Goal: Information Seeking & Learning: Learn about a topic

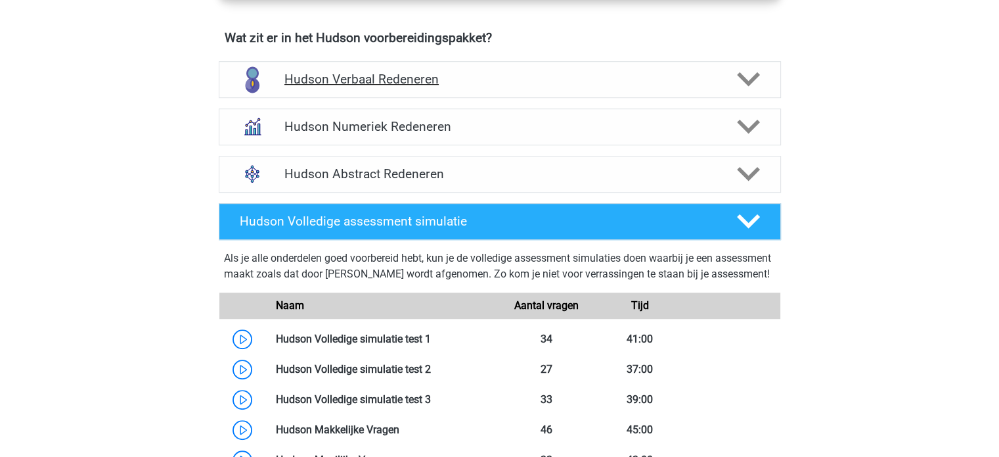
scroll to position [854, 0]
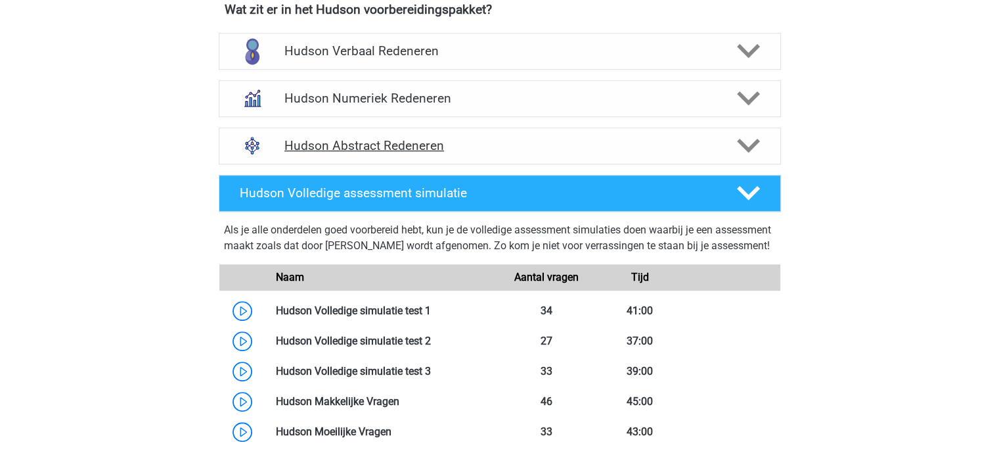
click at [325, 142] on h4 "Hudson Abstract Redeneren" at bounding box center [499, 145] width 430 height 15
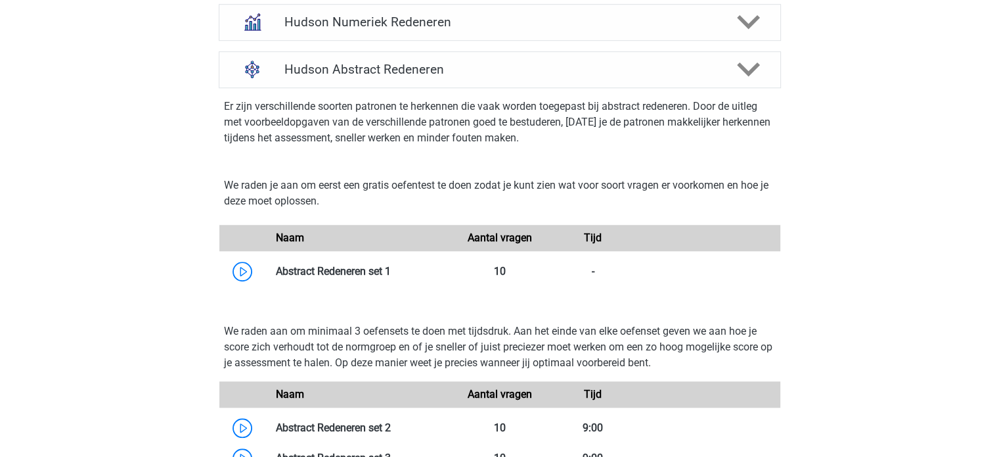
scroll to position [1117, 0]
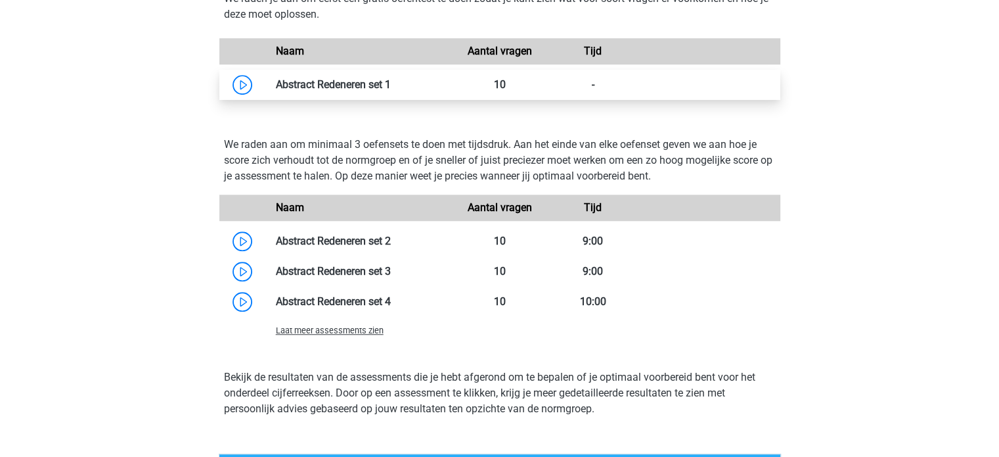
click at [391, 79] on link at bounding box center [391, 84] width 0 height 12
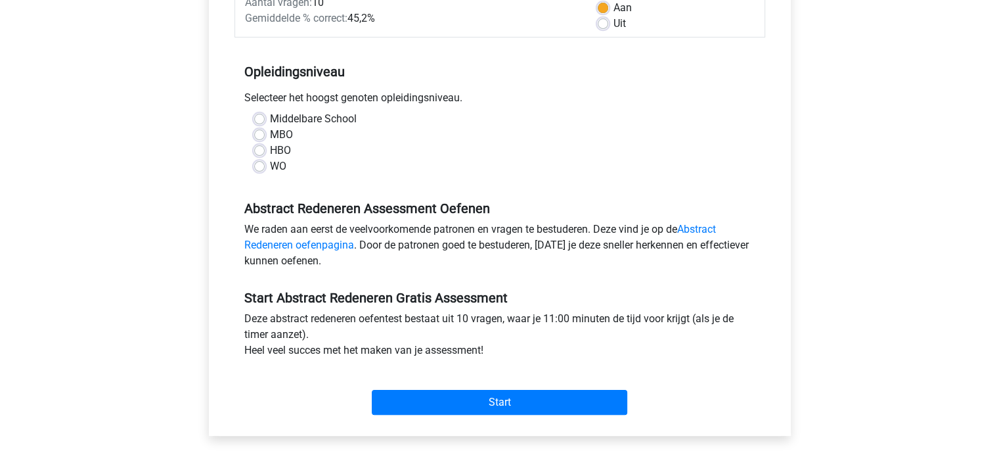
scroll to position [197, 0]
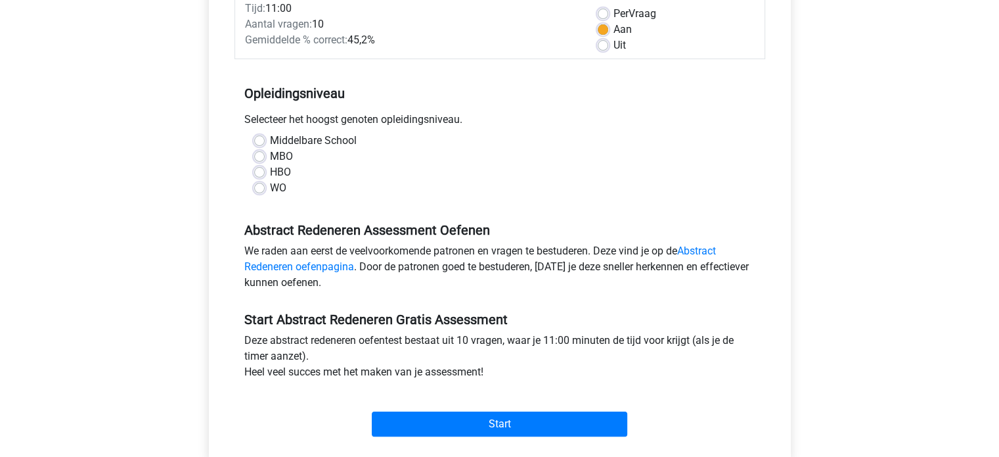
click at [270, 170] on label "HBO" at bounding box center [280, 172] width 21 height 16
click at [259, 170] on input "HBO" at bounding box center [259, 170] width 11 height 13
radio input "true"
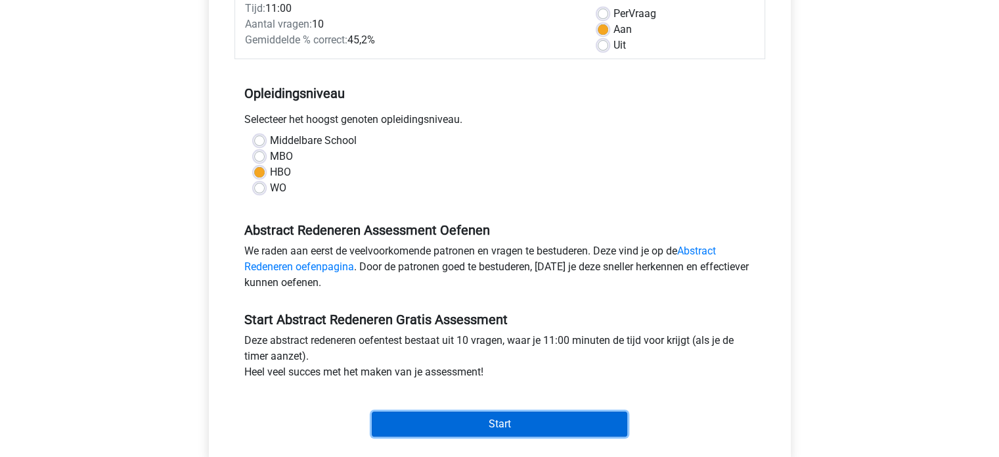
click at [473, 424] on input "Start" at bounding box center [500, 423] width 256 height 25
